Goal: Check status

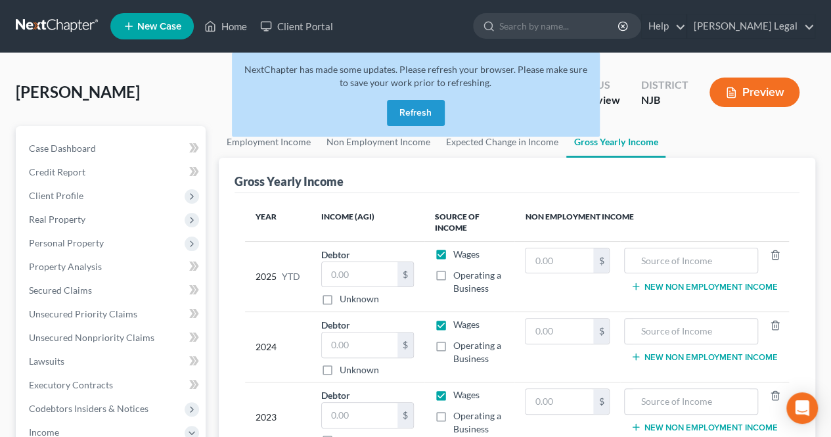
click at [427, 107] on button "Refresh" at bounding box center [416, 113] width 58 height 26
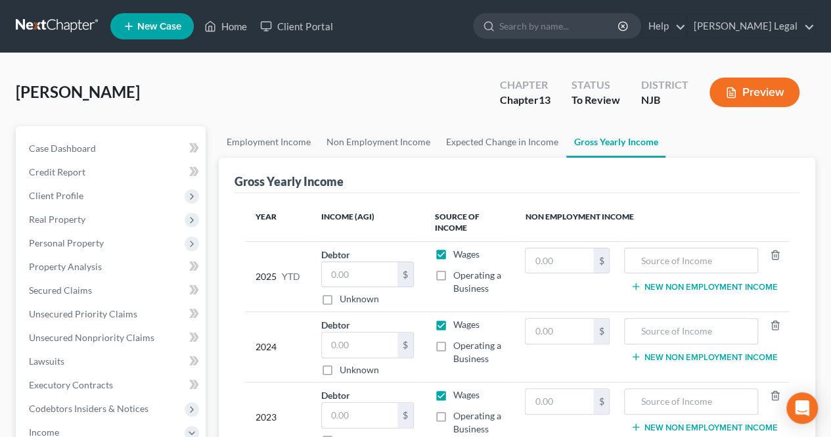
click at [225, 118] on div "[PERSON_NAME] Upgraded Chapter Chapter 13 Status To Review District [GEOGRAPHIC…" at bounding box center [415, 97] width 799 height 57
click at [238, 88] on div "[PERSON_NAME] Upgraded Chapter Chapter 13 Status To Review District [GEOGRAPHIC…" at bounding box center [415, 97] width 799 height 57
click at [238, 102] on div "[PERSON_NAME] Upgraded Chapter Chapter 13 Status To Review District [GEOGRAPHIC…" at bounding box center [415, 97] width 799 height 57
click at [227, 26] on link "Home" at bounding box center [226, 26] width 56 height 24
